Goal: Transaction & Acquisition: Purchase product/service

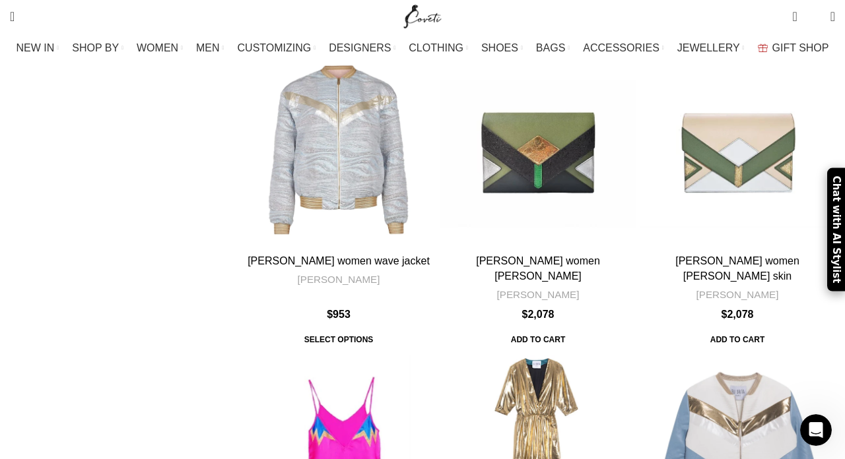
scroll to position [3269, 0]
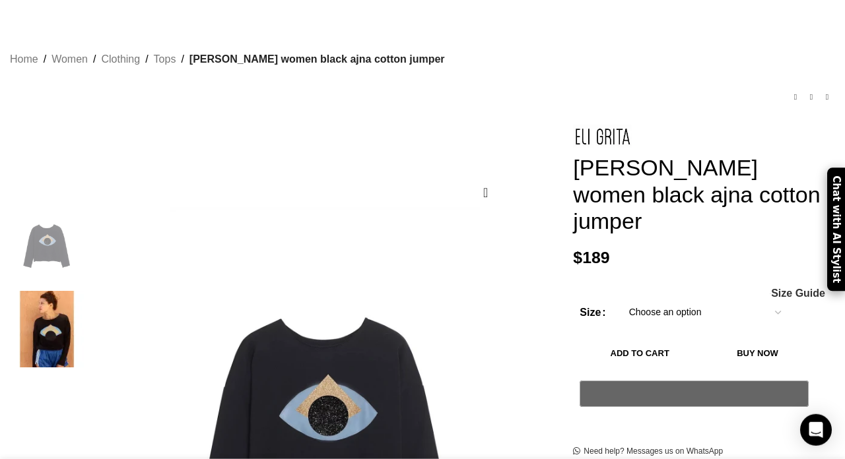
scroll to position [61, 0]
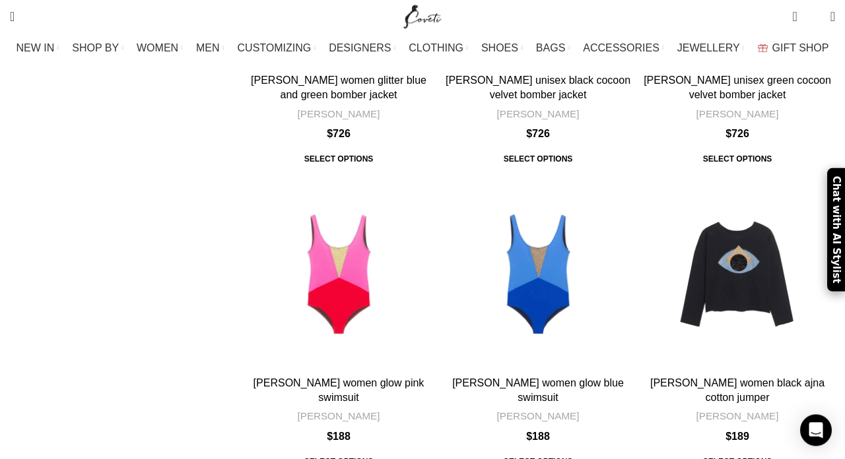
scroll to position [4059, 0]
